Goal: Transaction & Acquisition: Purchase product/service

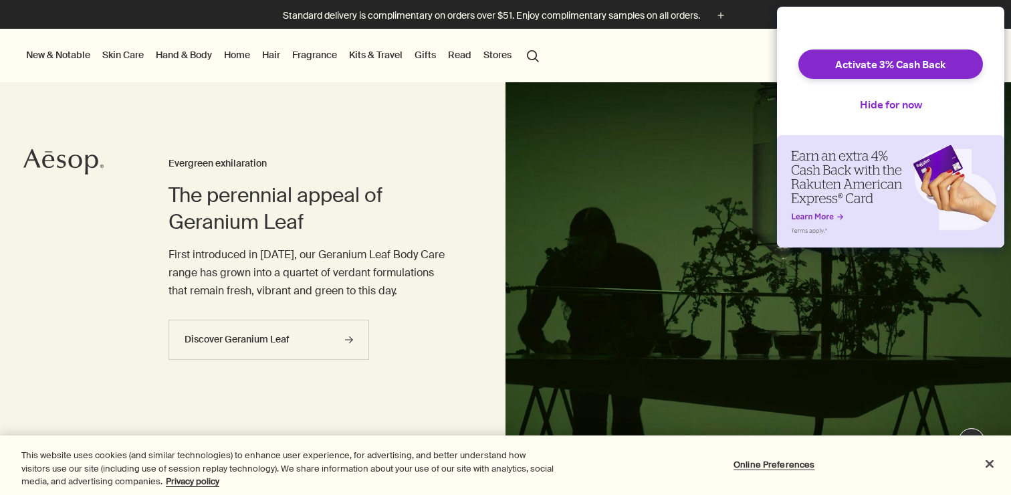
click at [243, 54] on link "Home" at bounding box center [236, 54] width 31 height 17
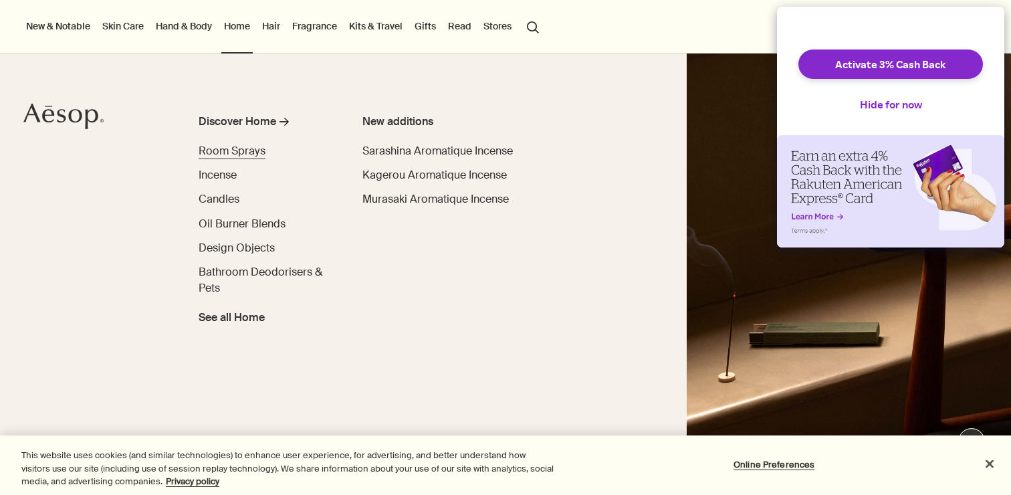
click at [242, 150] on span "Room Sprays" at bounding box center [232, 151] width 67 height 14
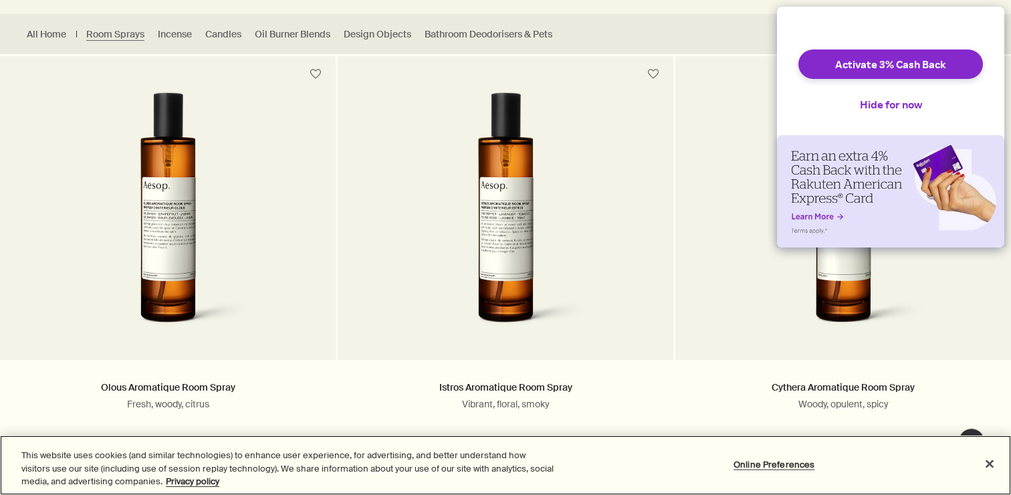
scroll to position [426, 0]
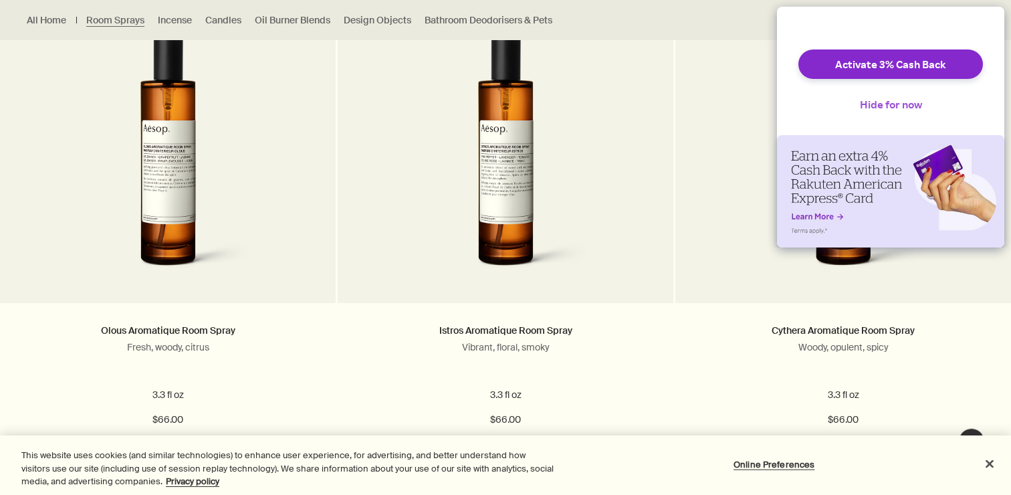
click at [903, 116] on button "Hide for now" at bounding box center [891, 104] width 84 height 29
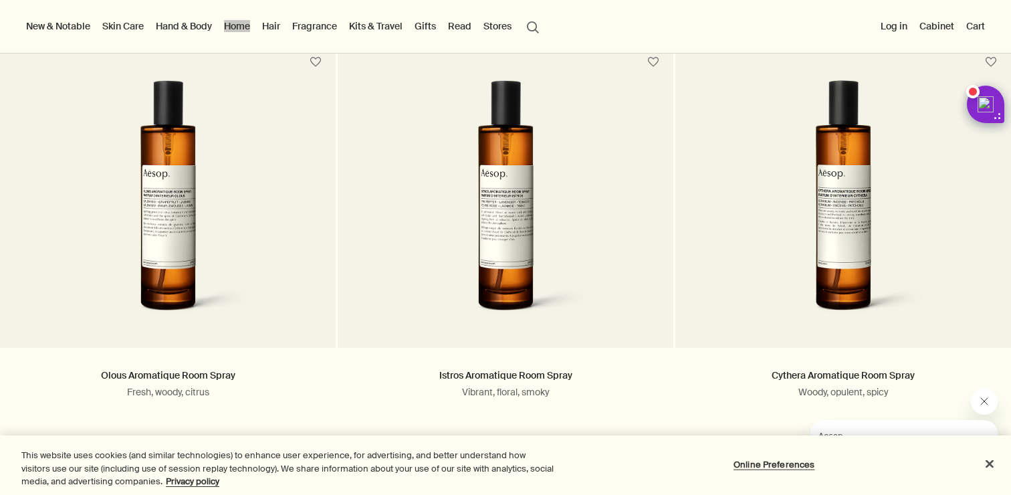
scroll to position [0, 0]
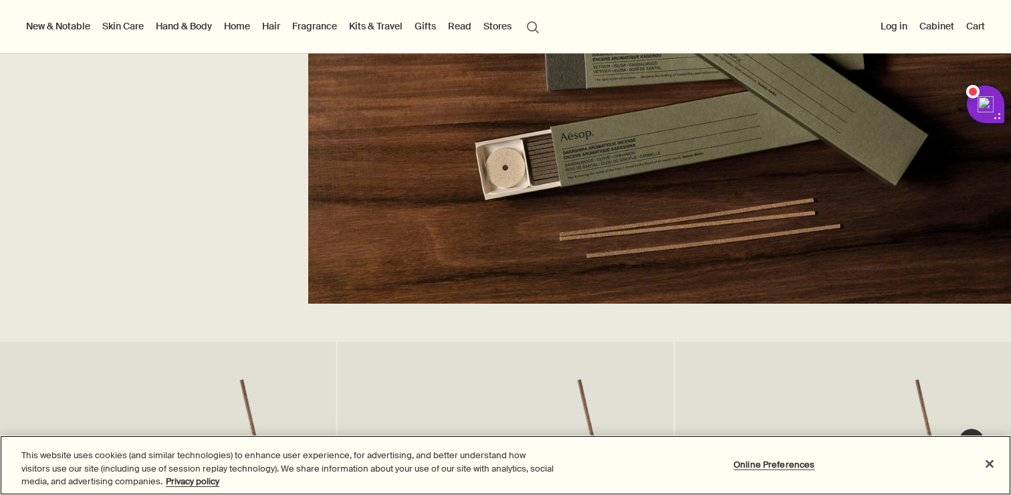
scroll to position [755, 0]
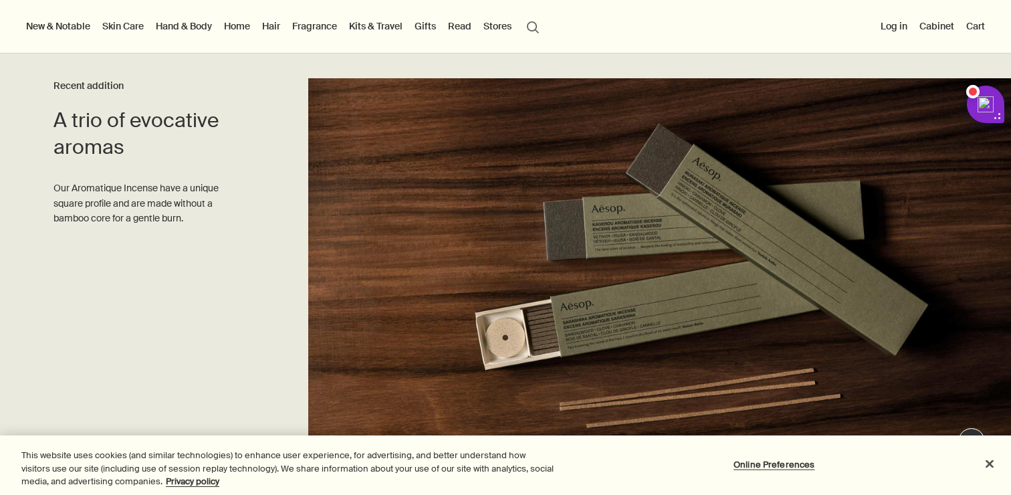
click at [131, 27] on link "Skin Care" at bounding box center [123, 25] width 47 height 17
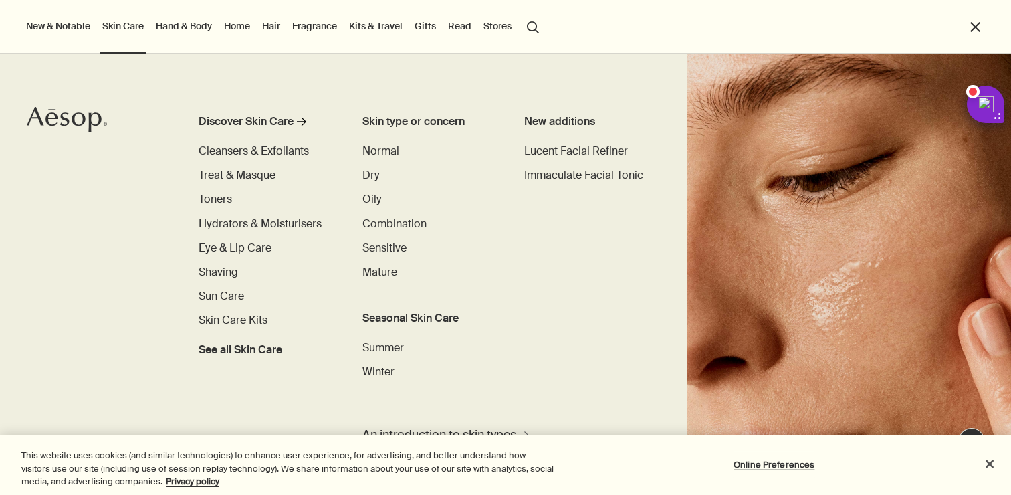
scroll to position [18, 0]
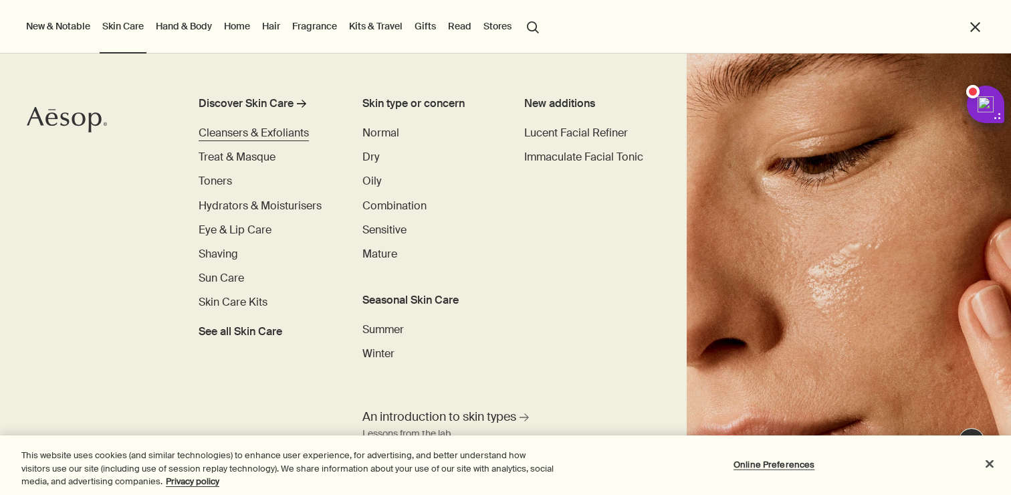
click at [292, 128] on span "Cleansers & Exfoliants" at bounding box center [254, 133] width 110 height 14
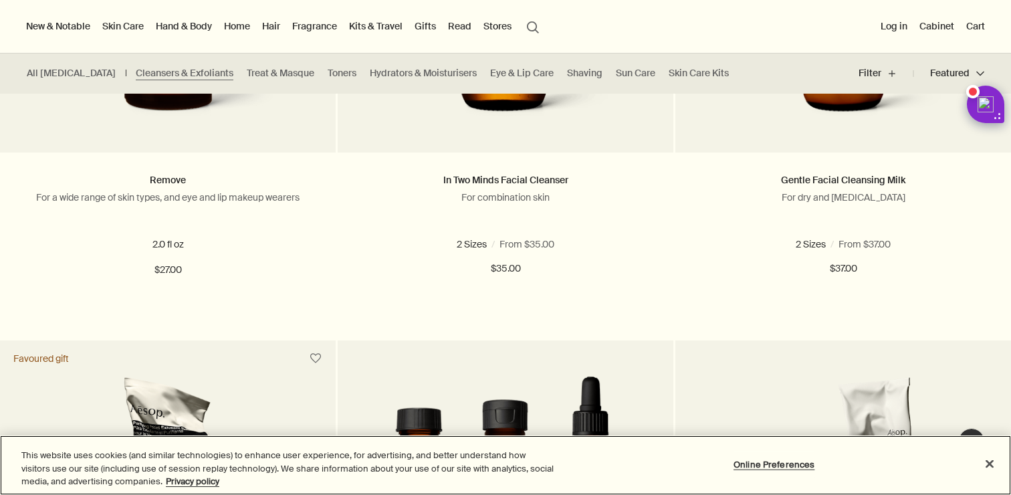
scroll to position [1542, 0]
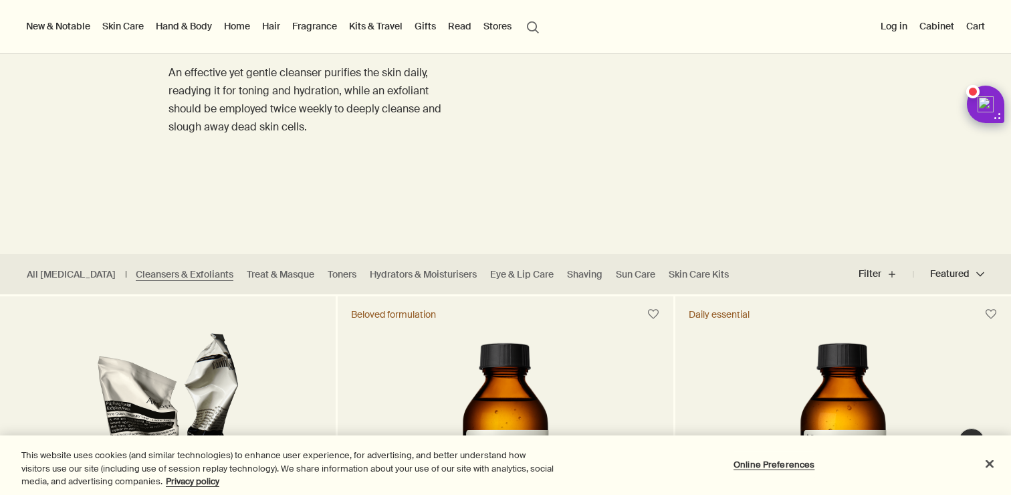
scroll to position [116, 0]
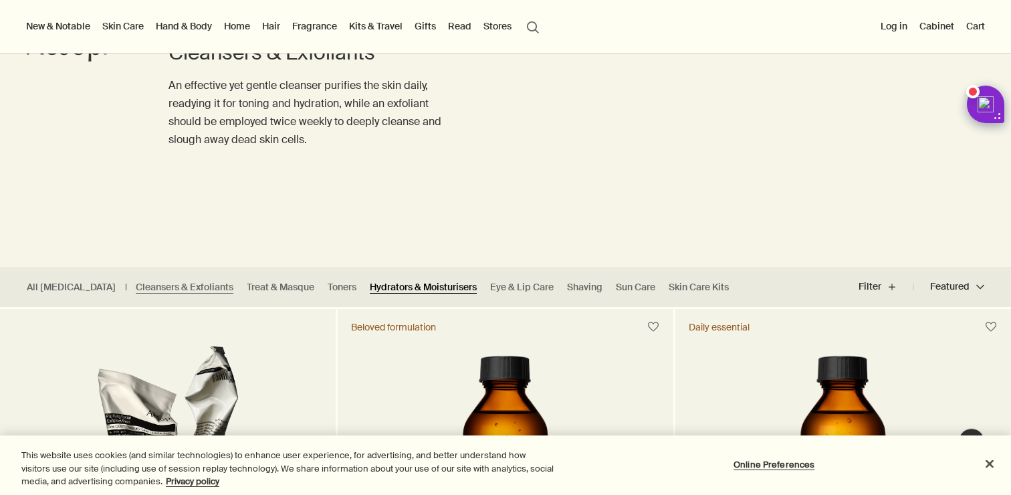
click at [370, 292] on link "Hydrators & Moisturisers" at bounding box center [423, 287] width 107 height 13
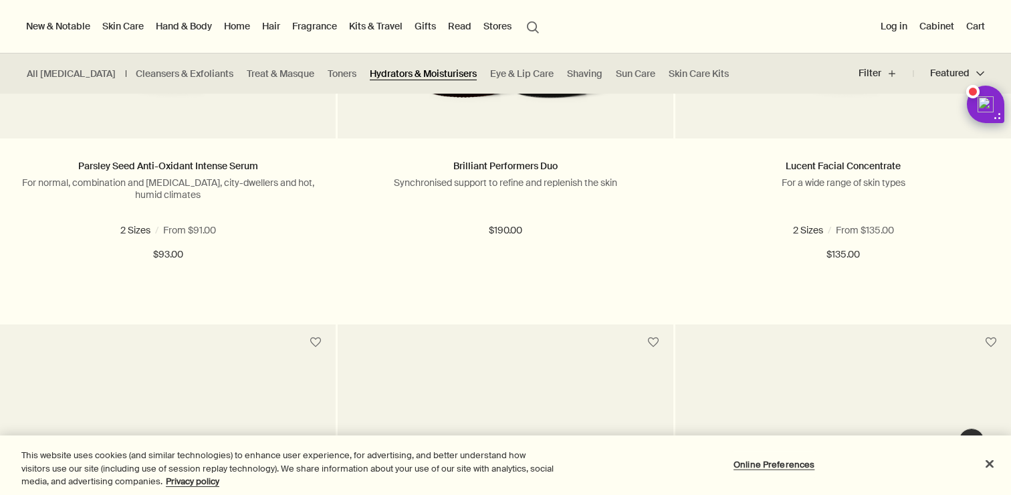
scroll to position [713, 0]
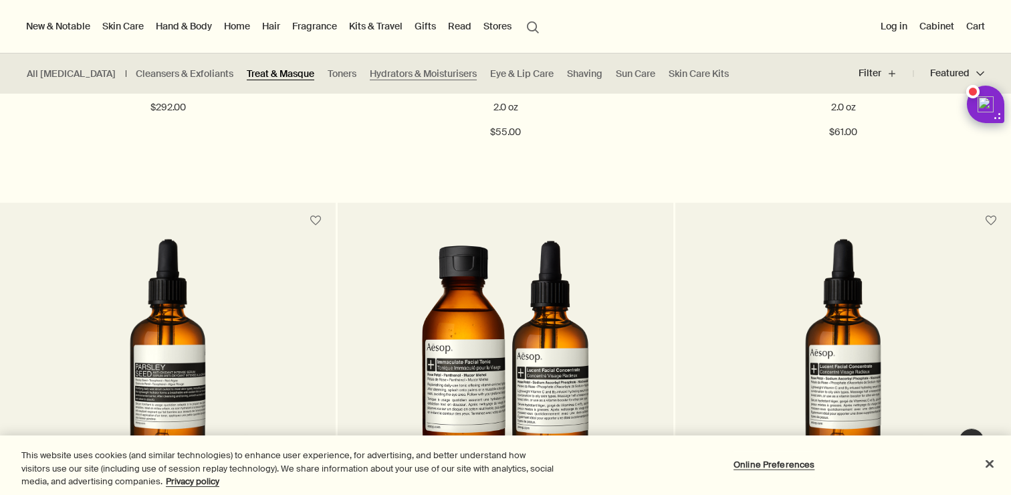
click at [252, 71] on link "Treat & Masque" at bounding box center [281, 74] width 68 height 13
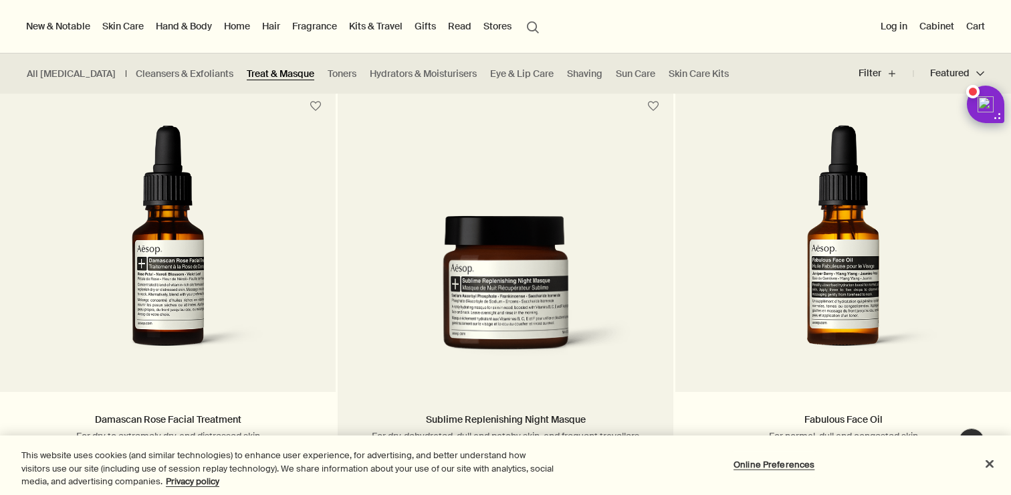
scroll to position [803, 0]
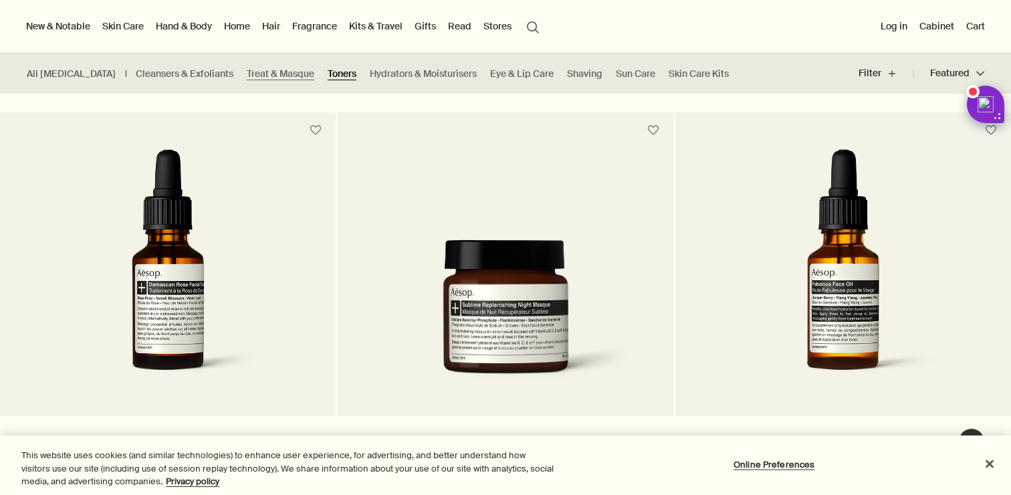
click at [328, 72] on link "Toners" at bounding box center [342, 74] width 29 height 13
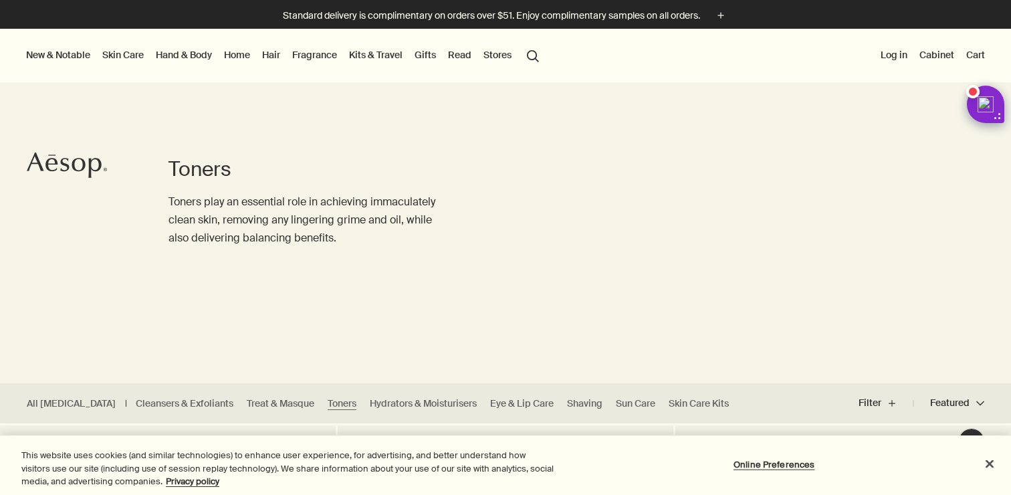
click at [531, 51] on button "search Search" at bounding box center [533, 54] width 24 height 25
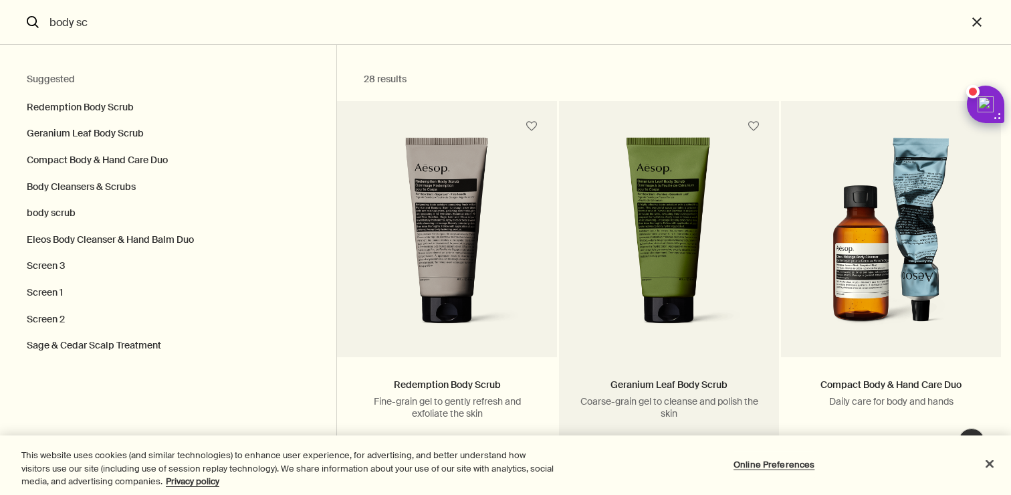
type input "body sc"
click at [667, 233] on img "Search" at bounding box center [669, 237] width 168 height 200
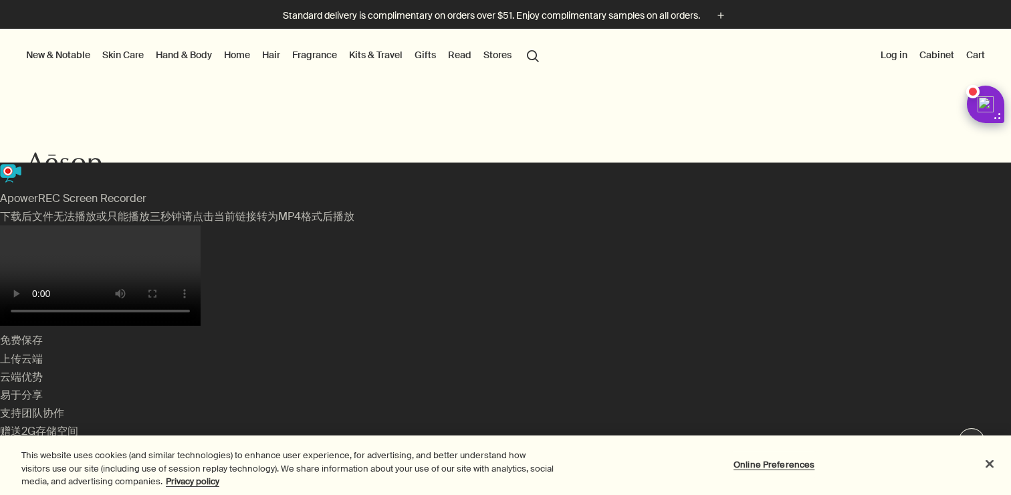
click at [837, 170] on Scrubs "Body Cleansers & Scrubs" at bounding box center [835, 172] width 109 height 12
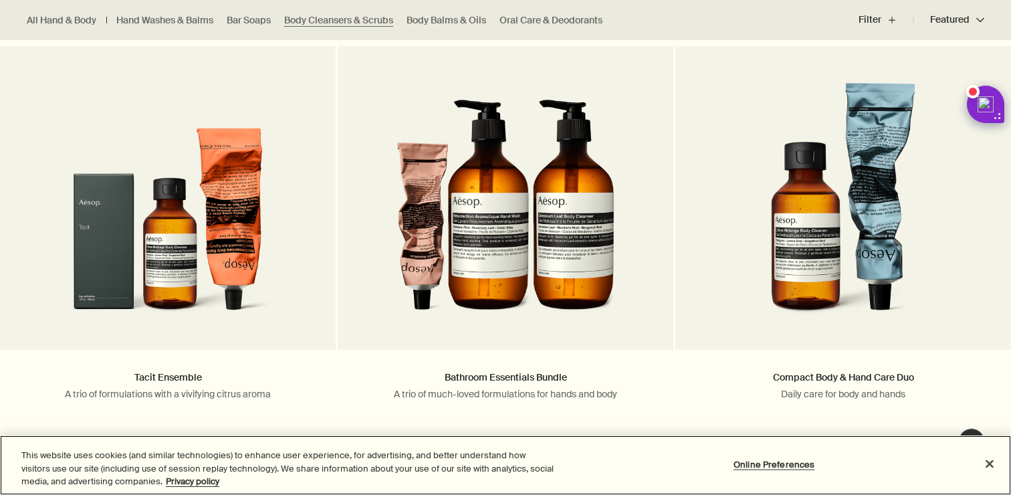
scroll to position [2319, 0]
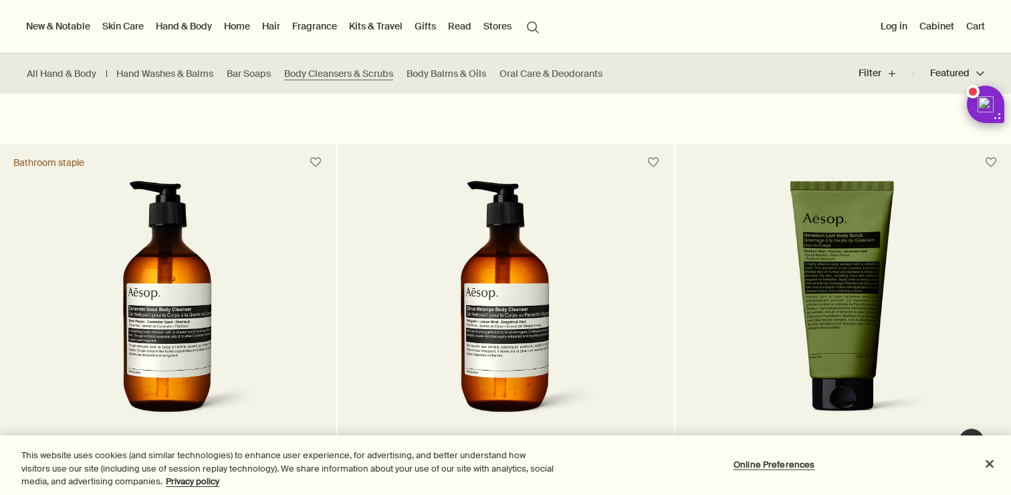
scroll to position [769, 0]
click at [814, 240] on img at bounding box center [843, 304] width 209 height 247
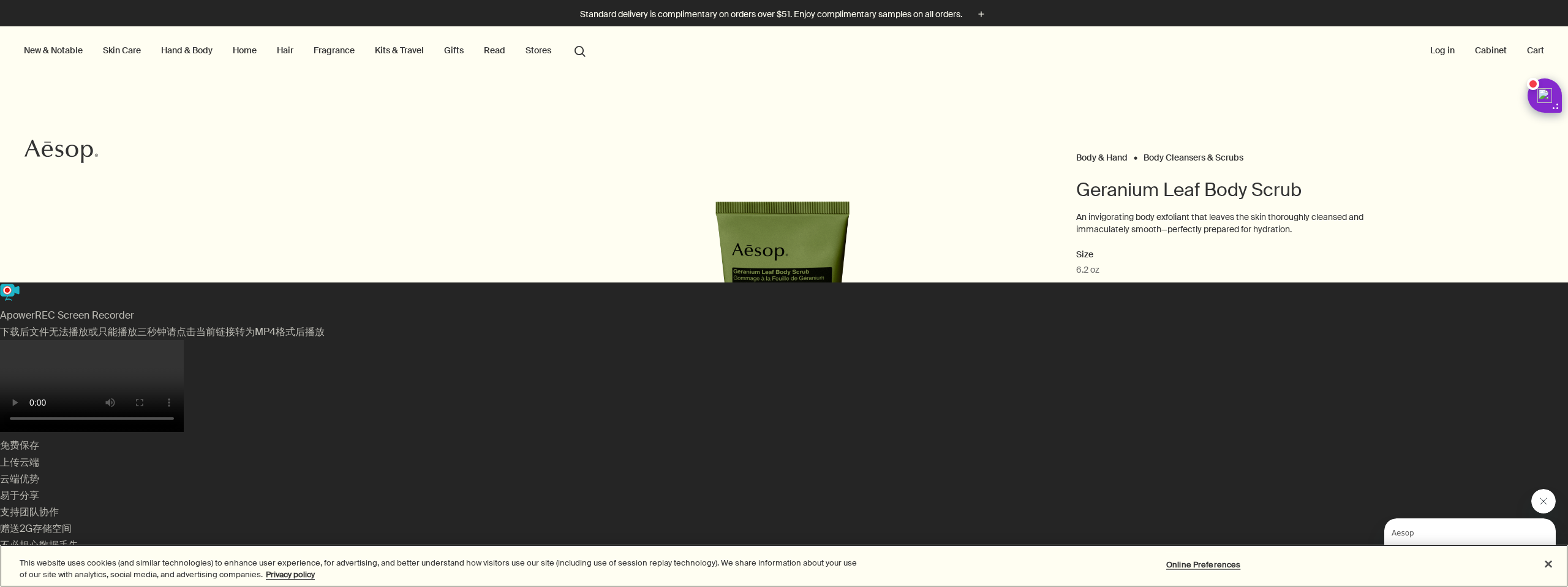
scroll to position [4, 0]
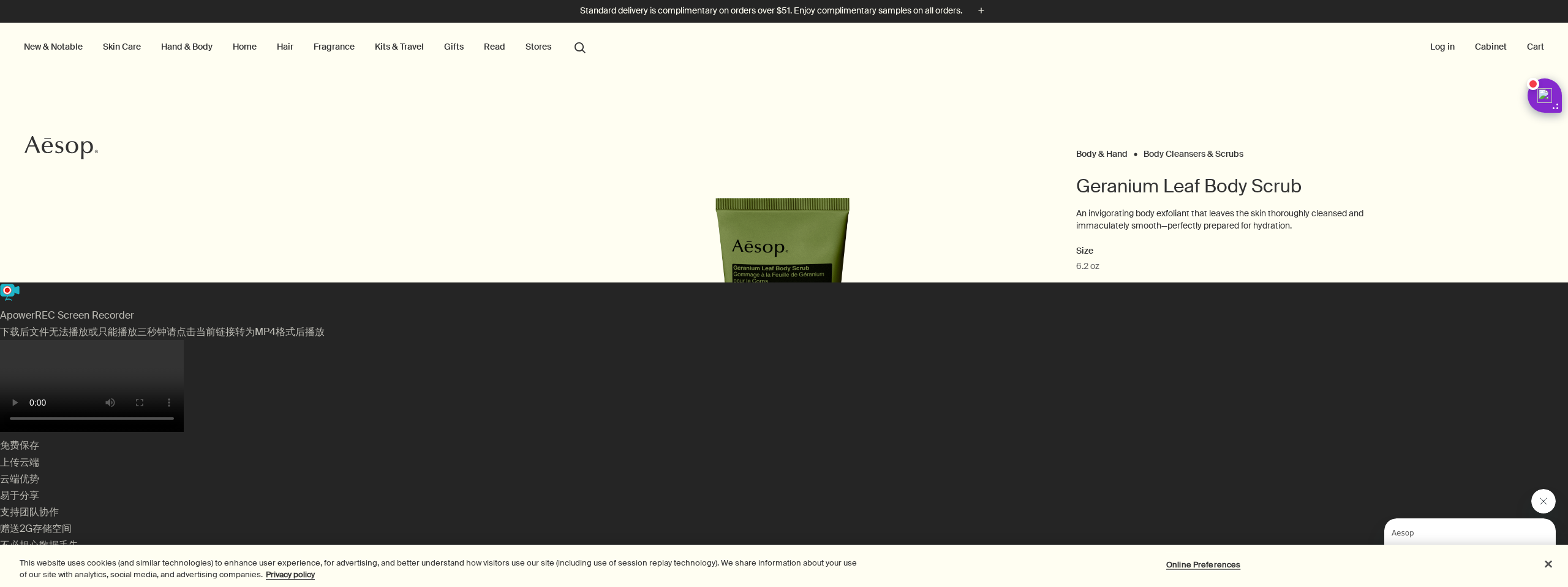
click at [241, 46] on link "Home" at bounding box center [244, 46] width 28 height 16
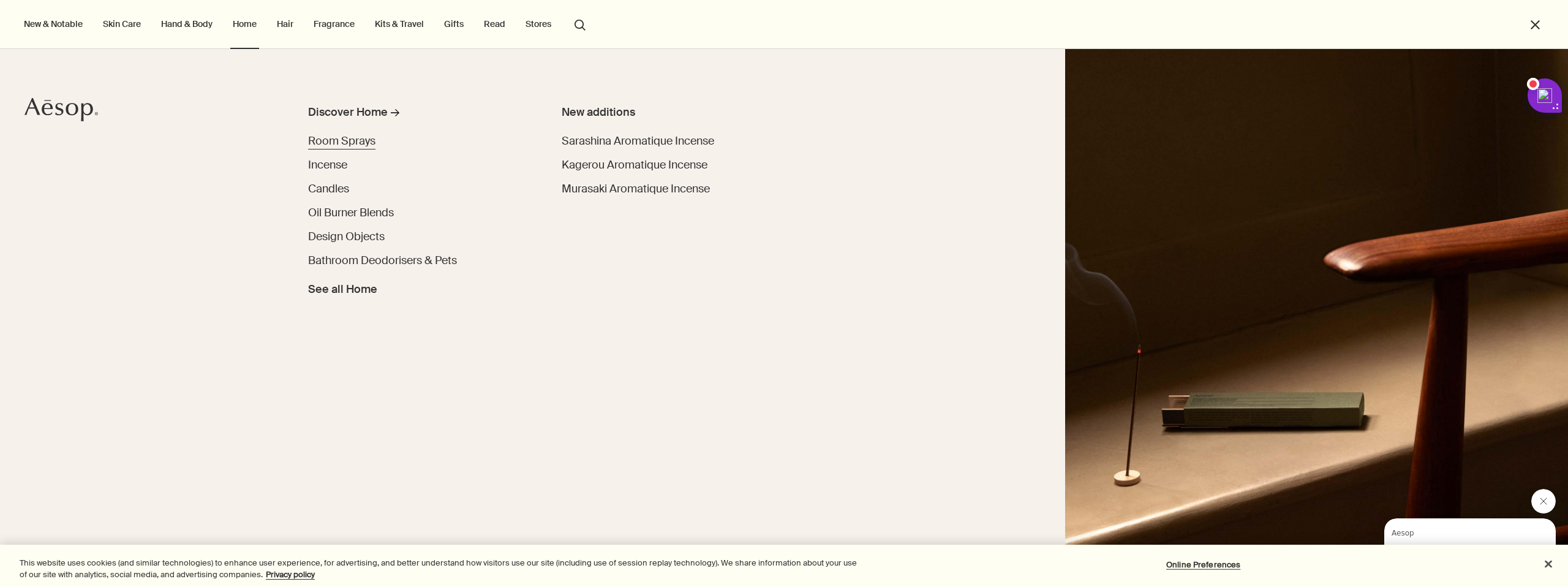
click at [339, 140] on span "Room Sprays" at bounding box center [342, 141] width 68 height 15
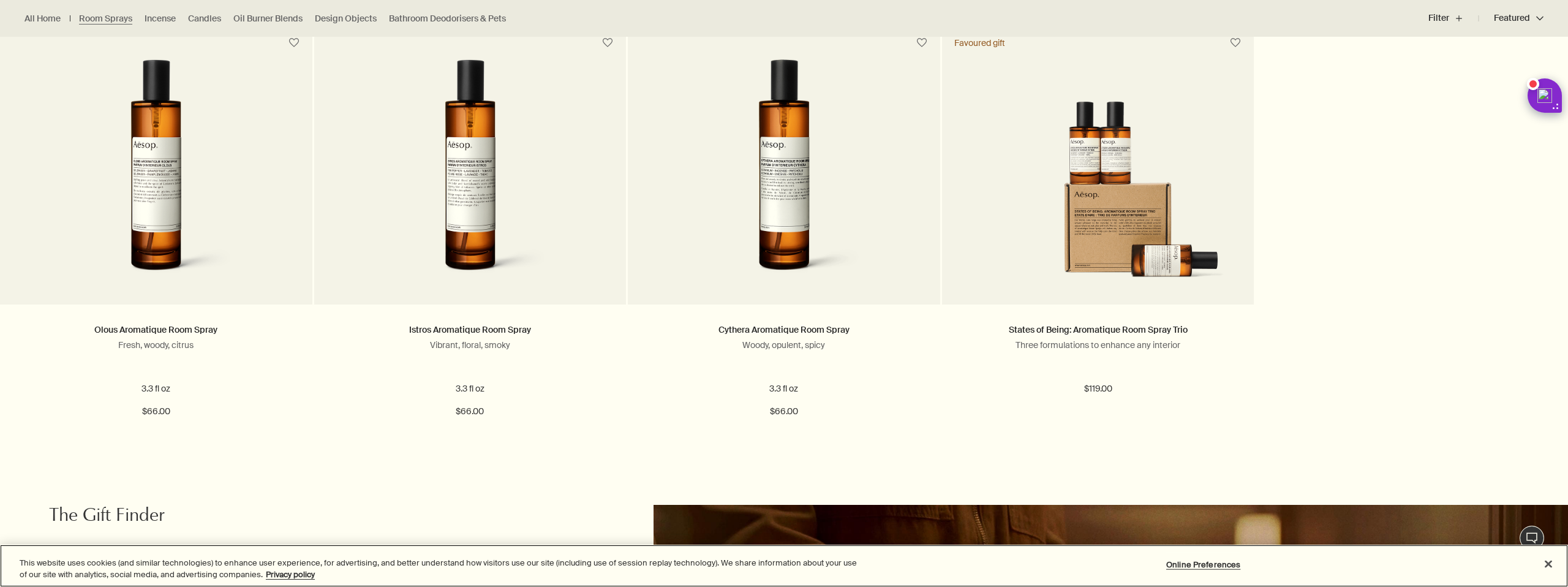
scroll to position [369, 0]
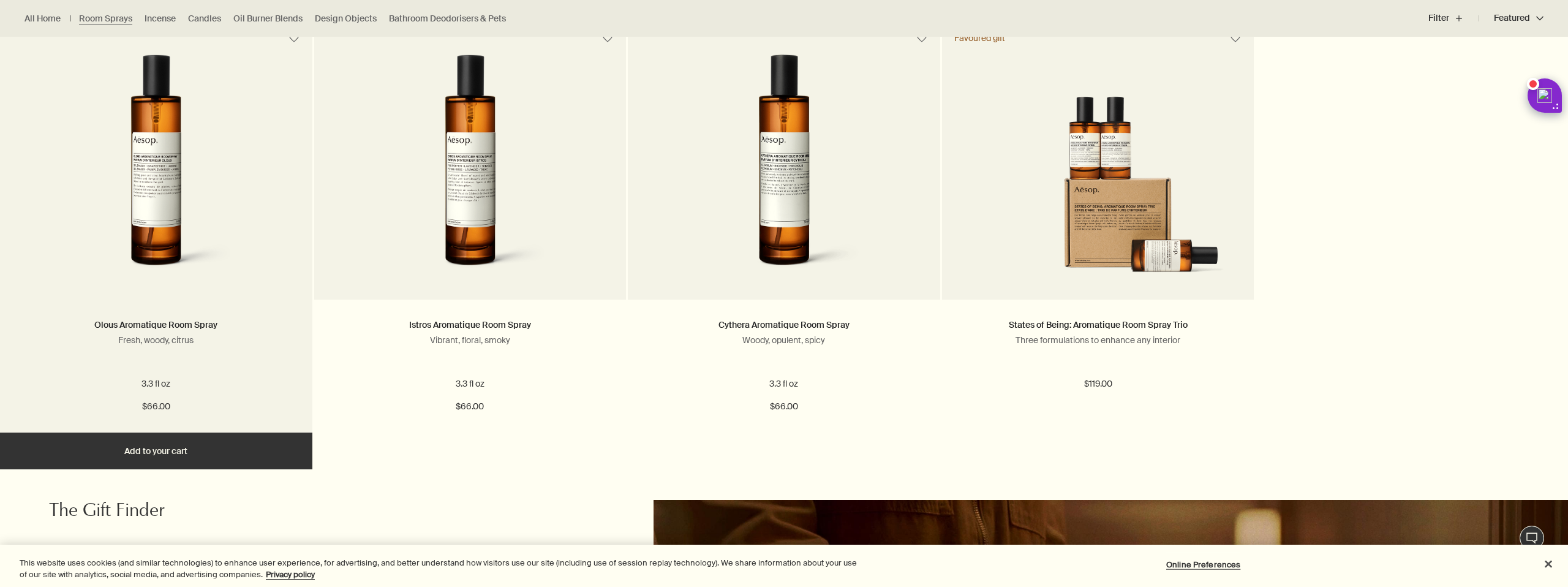
click at [169, 232] on img at bounding box center [156, 167] width 197 height 227
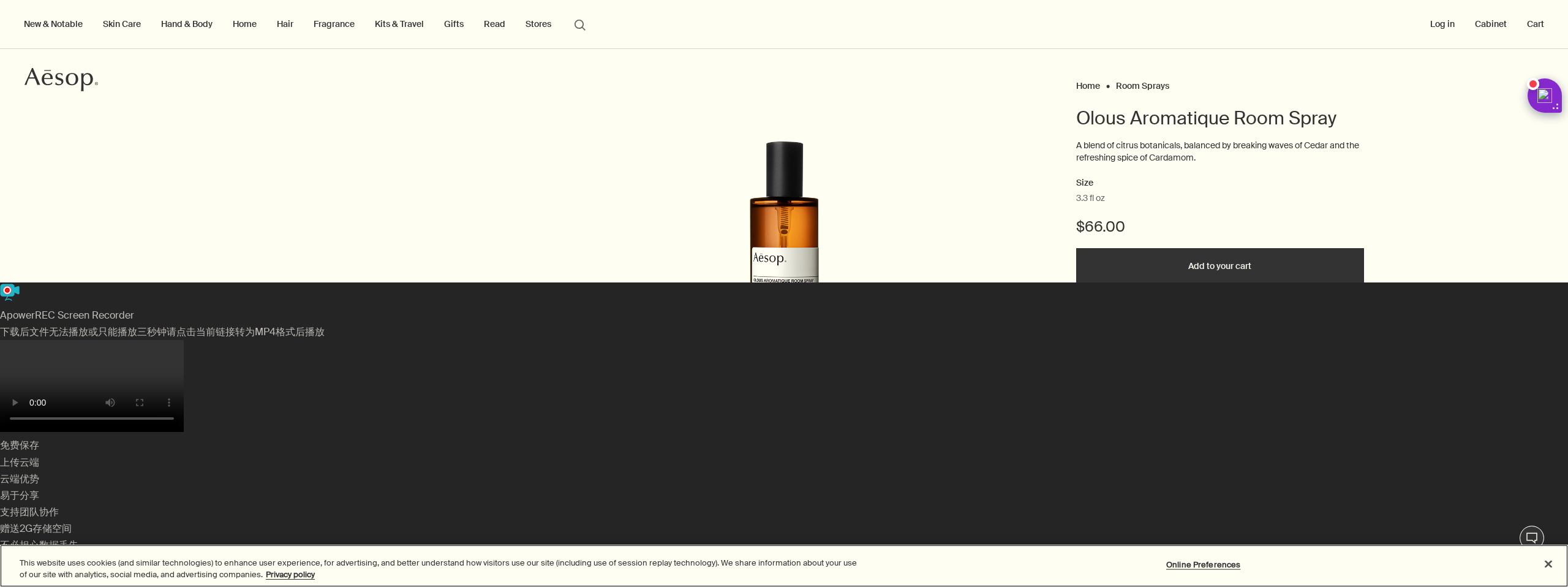
scroll to position [79, 0]
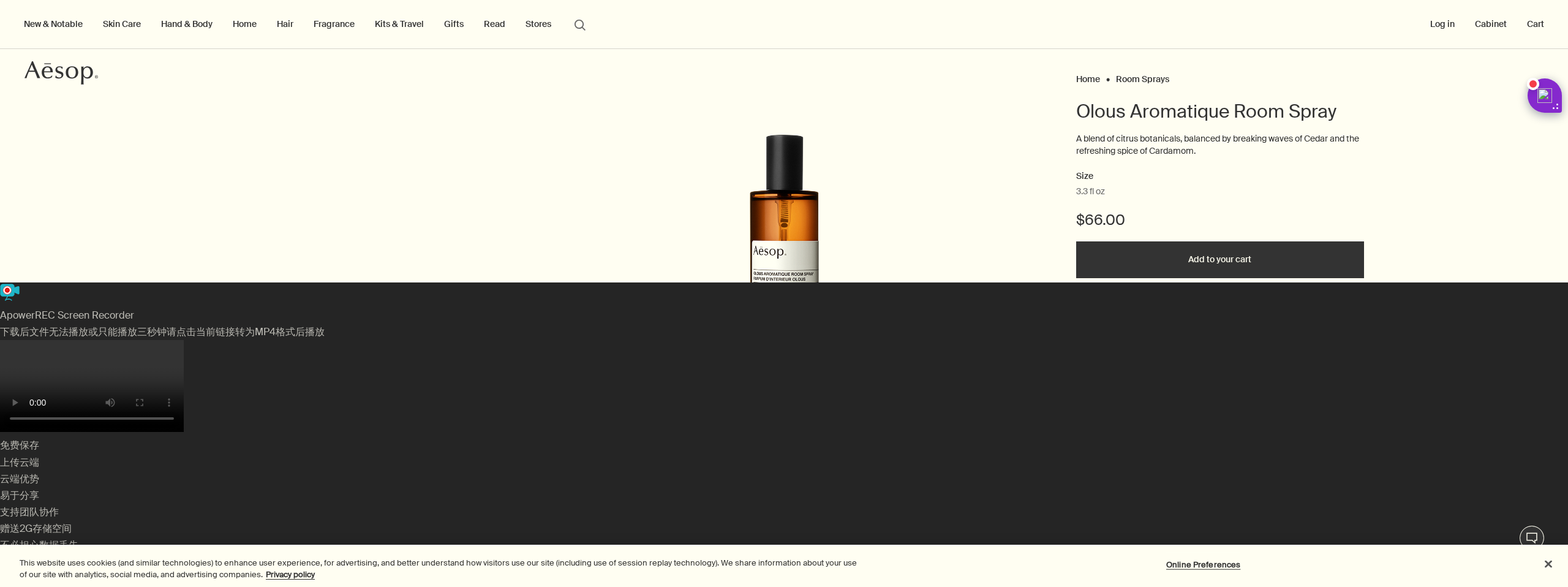
click at [1534, 587] on div at bounding box center [784, 587] width 1568 height 0
